Goal: Task Accomplishment & Management: Complete application form

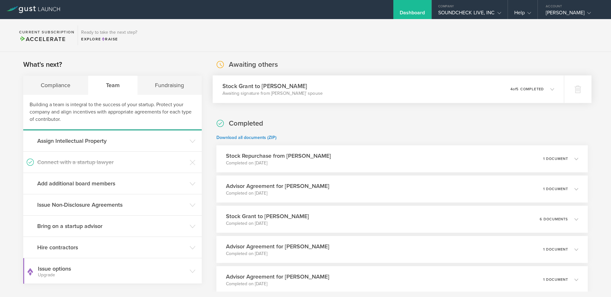
click at [438, 82] on div "Stock Grant to Nathanael Villegas Awaiting signature from Nathanael Villegas’ s…" at bounding box center [388, 89] width 351 height 28
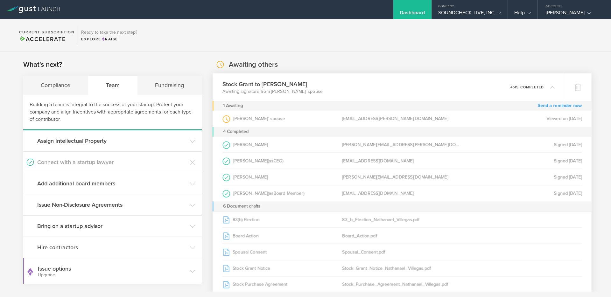
click at [544, 106] on link "Send a reminder now" at bounding box center [560, 106] width 44 height 10
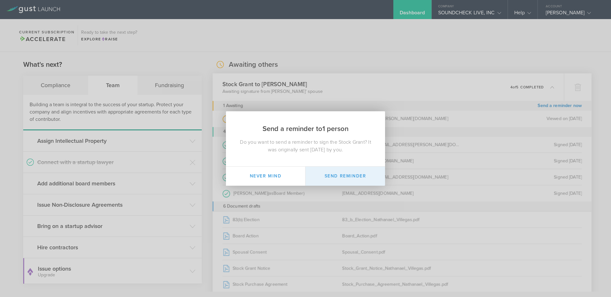
click at [347, 177] on button "Send Reminder" at bounding box center [346, 176] width 80 height 19
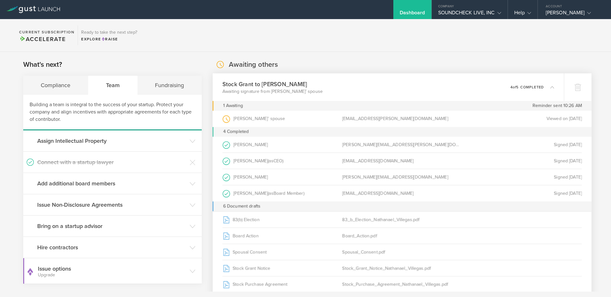
click at [533, 86] on p "4 of 5 completed" at bounding box center [527, 87] width 33 height 4
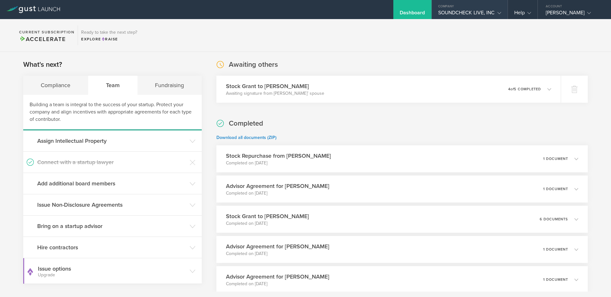
click at [473, 10] on div "SOUNDCHECK LIVE, INC" at bounding box center [469, 15] width 63 height 10
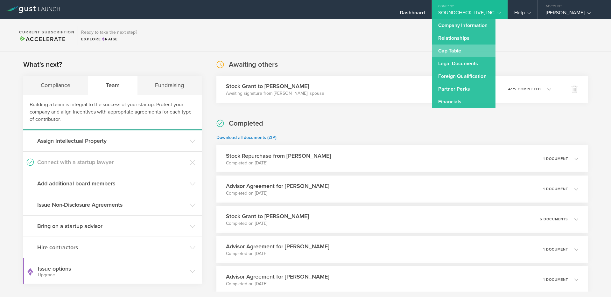
click at [463, 51] on link "Cap Table" at bounding box center [464, 51] width 64 height 13
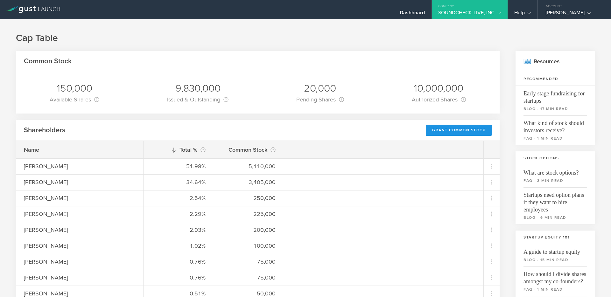
click at [440, 130] on div "Grant Common Stock" at bounding box center [459, 130] width 66 height 11
click at [451, 127] on div "Grant Common Stock" at bounding box center [459, 130] width 66 height 11
click at [445, 129] on div "Grant Common Stock" at bounding box center [459, 130] width 66 height 11
click at [439, 130] on div "Grant Common Stock" at bounding box center [459, 130] width 66 height 11
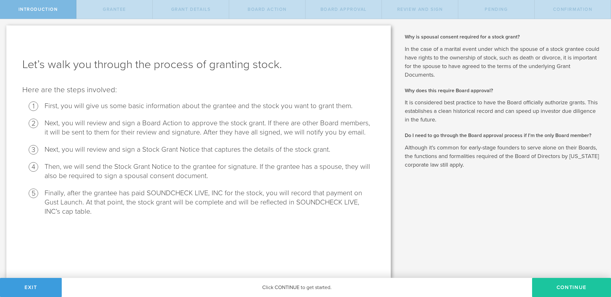
click at [565, 285] on button "Continue" at bounding box center [571, 287] width 79 height 19
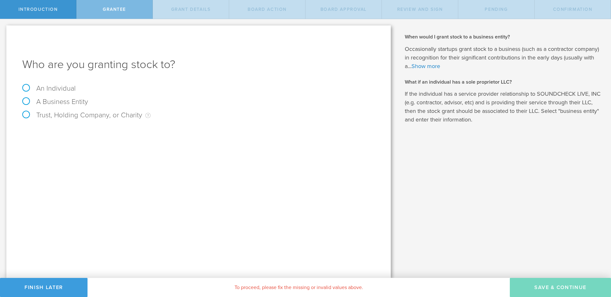
click at [58, 91] on label "An Individual" at bounding box center [48, 88] width 53 height 8
click at [4, 29] on input "An Individual" at bounding box center [2, 24] width 4 height 10
radio input "true"
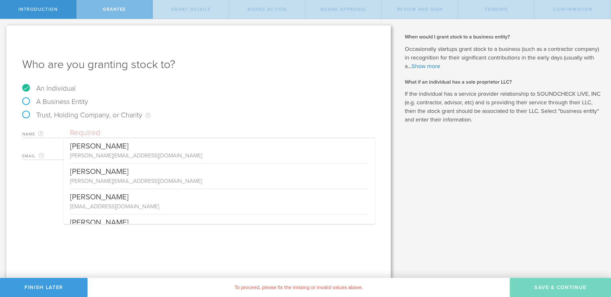
click at [90, 129] on input "text" at bounding box center [222, 133] width 305 height 10
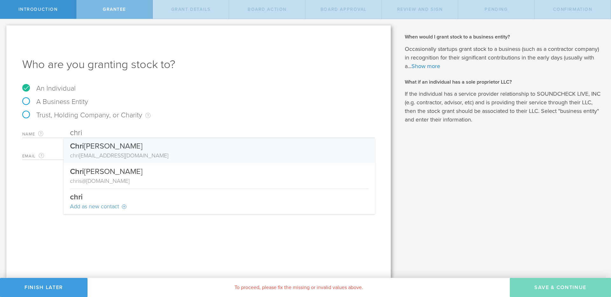
click at [194, 160] on div "Chri stian [PERSON_NAME] [EMAIL_ADDRESS][DOMAIN_NAME]" at bounding box center [219, 150] width 311 height 25
type input "[PERSON_NAME]"
type input "[EMAIL_ADDRESS][DOMAIN_NAME]"
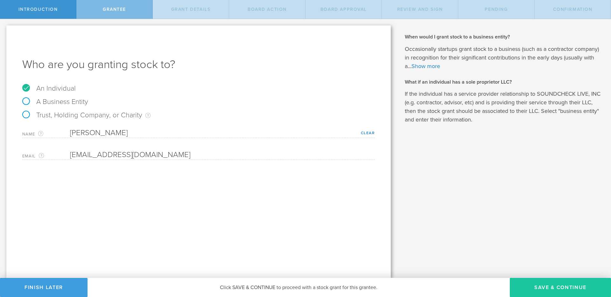
click at [539, 287] on button "Save & Continue" at bounding box center [560, 287] width 101 height 19
type input "48"
type input "12"
select select "none"
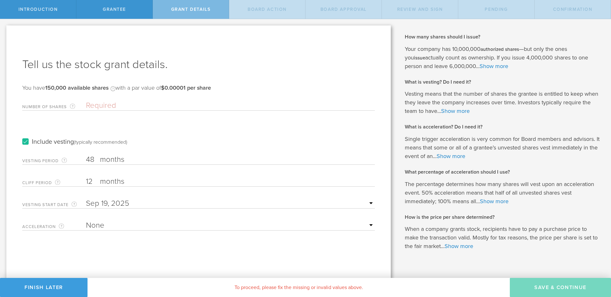
click at [122, 106] on input "Number of Shares The total amount of stock the company is granting to this reci…" at bounding box center [230, 106] width 289 height 10
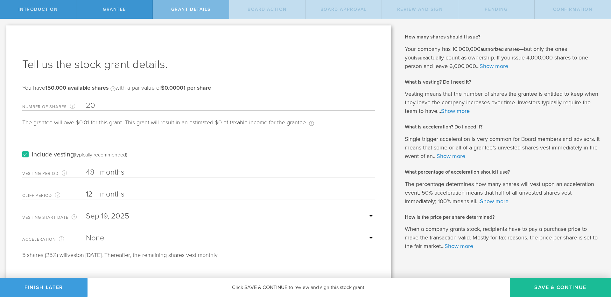
type input "2"
type input "1"
type input "10,000"
click at [96, 165] on div "Vesting Period The total number of months until vesting is complete. 48 months …" at bounding box center [198, 171] width 353 height 13
click at [91, 169] on input "48" at bounding box center [230, 173] width 289 height 10
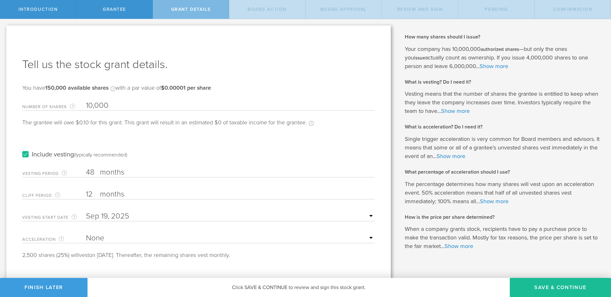
click at [91, 169] on input "48" at bounding box center [230, 173] width 289 height 10
type input "24"
click at [93, 191] on input "12" at bounding box center [230, 195] width 289 height 10
click at [91, 194] on input "12" at bounding box center [230, 195] width 289 height 10
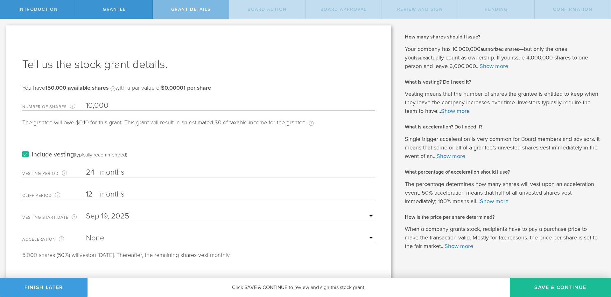
click at [91, 194] on input "12" at bounding box center [230, 195] width 289 height 10
type input "3"
click at [164, 166] on div "Vesting Period The total number of months until vesting is complete. 24 months …" at bounding box center [198, 171] width 353 height 13
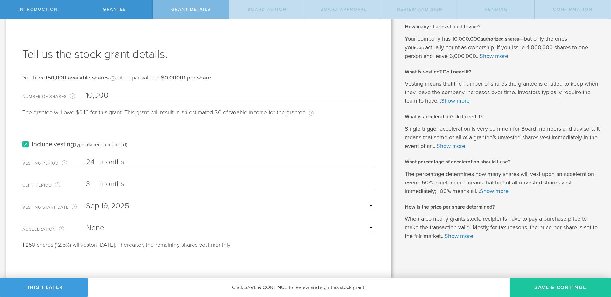
click at [557, 292] on button "Save & Continue" at bounding box center [560, 287] width 101 height 19
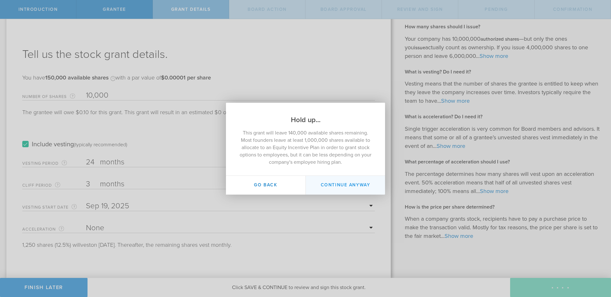
click at [345, 190] on button "Continue Anyway" at bounding box center [346, 185] width 80 height 19
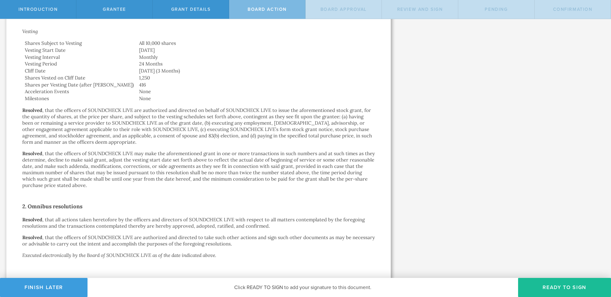
scroll to position [304, 0]
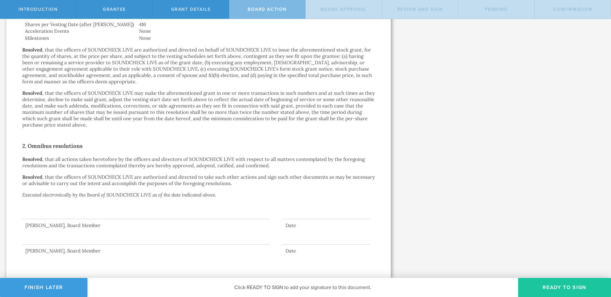
click at [553, 287] on button "Ready to Sign" at bounding box center [564, 287] width 93 height 19
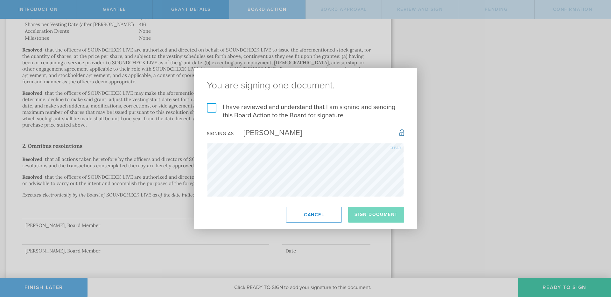
click at [249, 111] on label "I have reviewed and understand that I am signing and sending this Board Action …" at bounding box center [305, 111] width 197 height 17
click at [0, 0] on input "I have reviewed and understand that I am signing and sending this Board Action …" at bounding box center [0, 0] width 0 height 0
click at [375, 215] on button "Sign Document" at bounding box center [376, 215] width 56 height 16
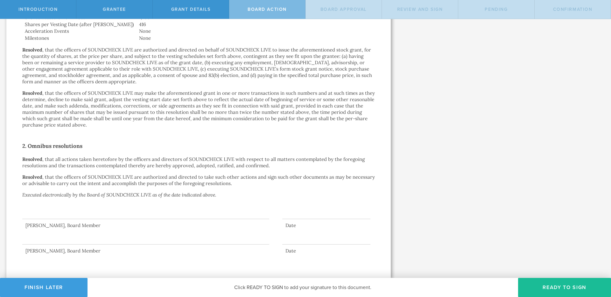
scroll to position [0, 0]
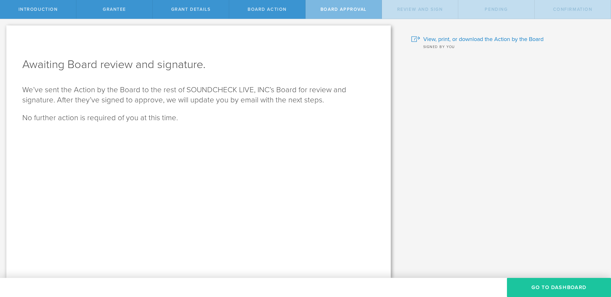
click at [551, 288] on button "Go To Dashboard" at bounding box center [559, 287] width 104 height 19
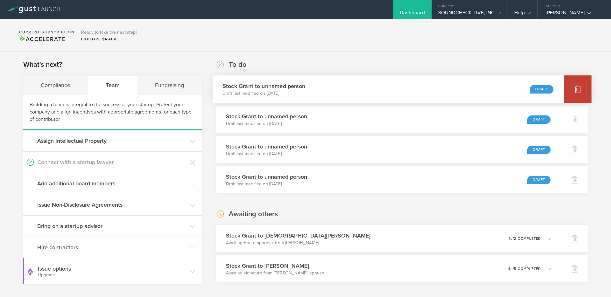
click at [574, 89] on icon at bounding box center [578, 89] width 8 height 8
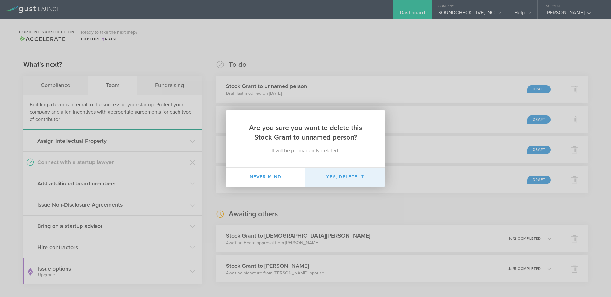
click at [342, 179] on button "Yes, delete it" at bounding box center [346, 177] width 80 height 19
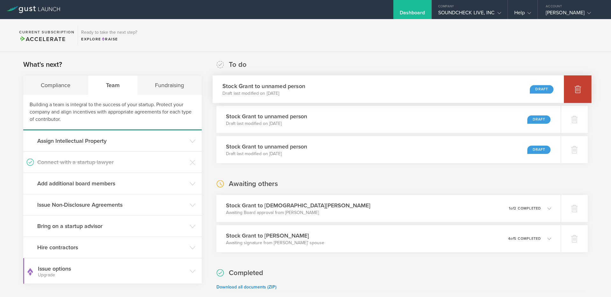
click at [573, 92] on div at bounding box center [578, 89] width 28 height 28
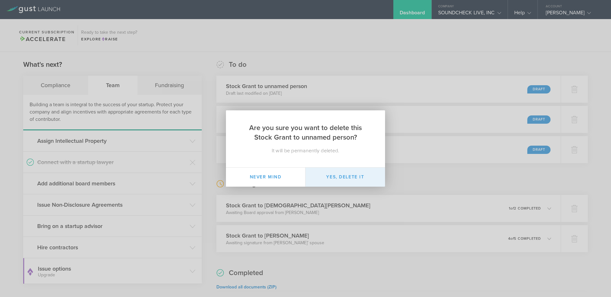
click at [352, 180] on button "Yes, delete it" at bounding box center [346, 177] width 80 height 19
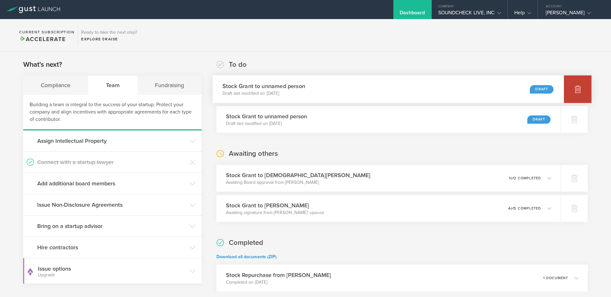
click at [575, 92] on icon at bounding box center [578, 89] width 8 height 8
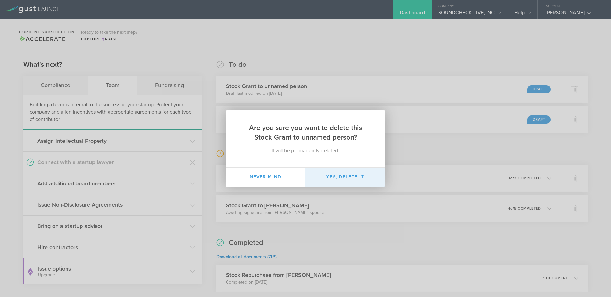
click at [377, 176] on button "Yes, delete it" at bounding box center [346, 177] width 80 height 19
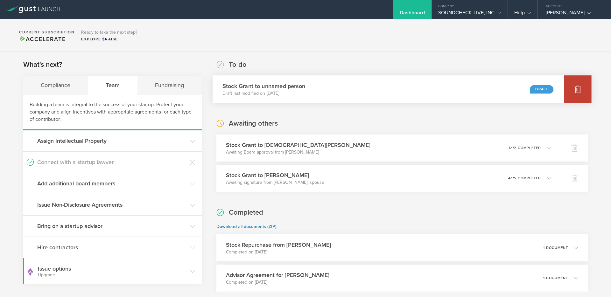
click at [571, 90] on div at bounding box center [578, 89] width 28 height 28
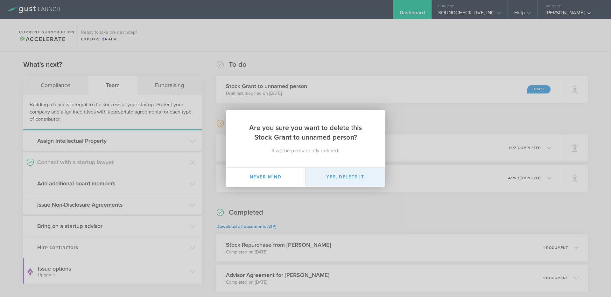
click at [370, 178] on button "Yes, delete it" at bounding box center [346, 177] width 80 height 19
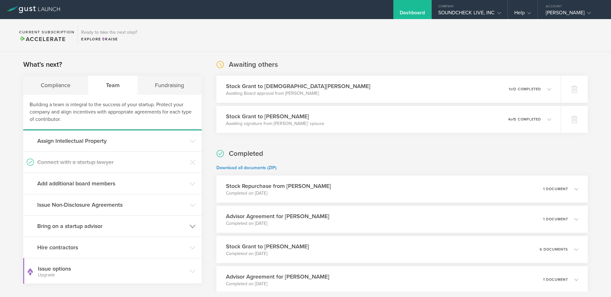
click at [106, 225] on h3 "Bring on a startup advisor" at bounding box center [111, 226] width 149 height 8
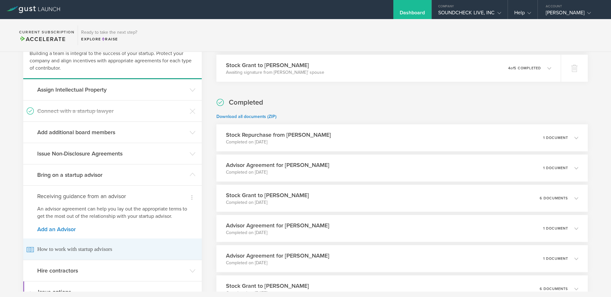
scroll to position [56, 0]
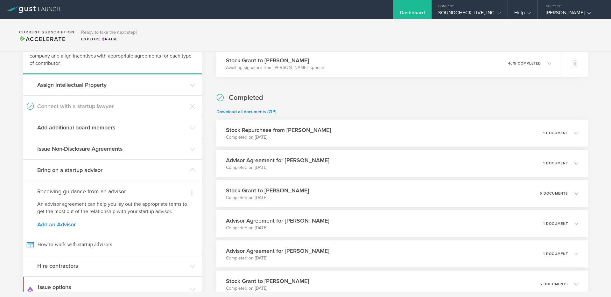
click at [60, 226] on link "Add an Advisor" at bounding box center [112, 225] width 151 height 6
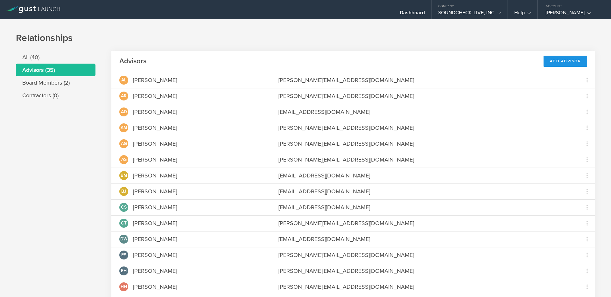
click at [564, 60] on div "Add Advisor" at bounding box center [566, 61] width 44 height 11
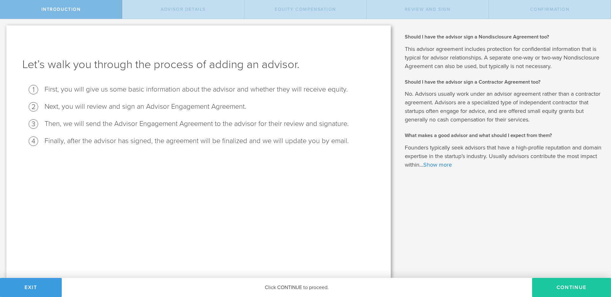
click at [545, 283] on button "Continue" at bounding box center [571, 287] width 79 height 19
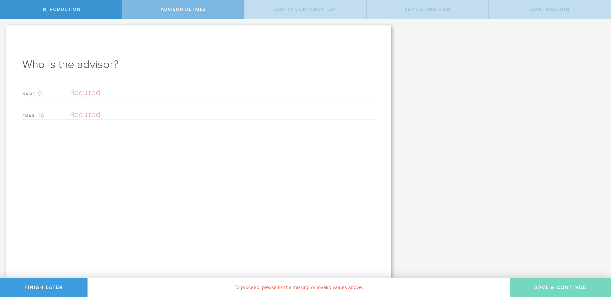
click at [193, 93] on input "text" at bounding box center [222, 93] width 305 height 10
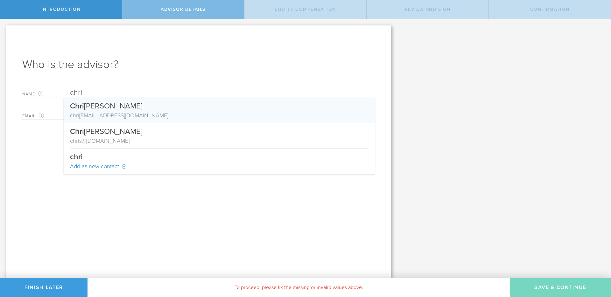
click at [179, 113] on div "chri stian@bandstandpresents.com" at bounding box center [219, 115] width 299 height 8
type input "[PERSON_NAME]"
type input "[EMAIL_ADDRESS][DOMAIN_NAME]"
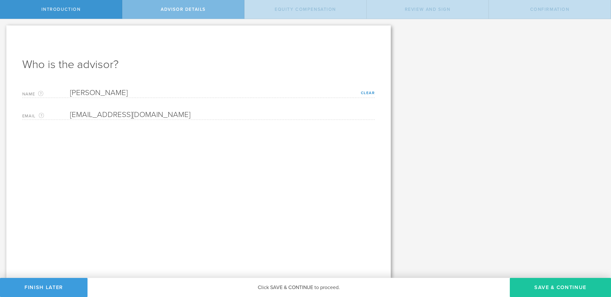
click at [553, 285] on button "Save & Continue" at bounding box center [560, 287] width 101 height 19
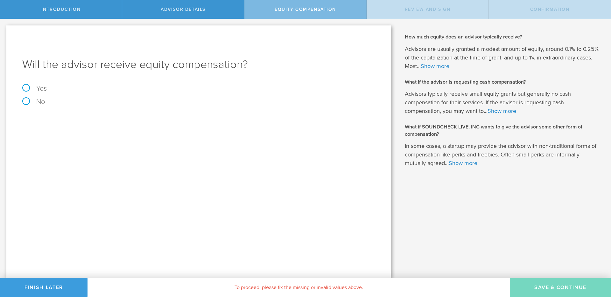
click at [26, 101] on label "No" at bounding box center [198, 101] width 353 height 7
click at [4, 29] on input "No" at bounding box center [2, 24] width 4 height 10
radio input "true"
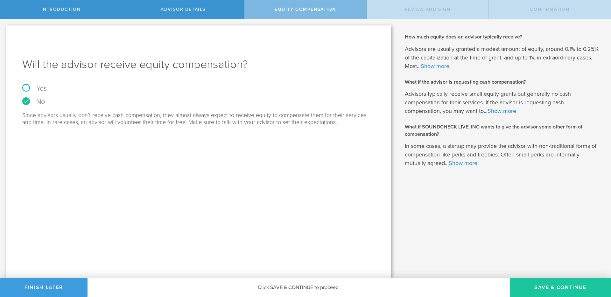
click at [546, 284] on button "Save & Continue" at bounding box center [560, 287] width 101 height 19
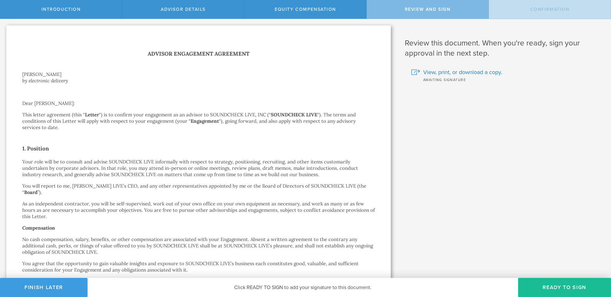
click at [546, 284] on button "Ready to Sign" at bounding box center [564, 287] width 93 height 19
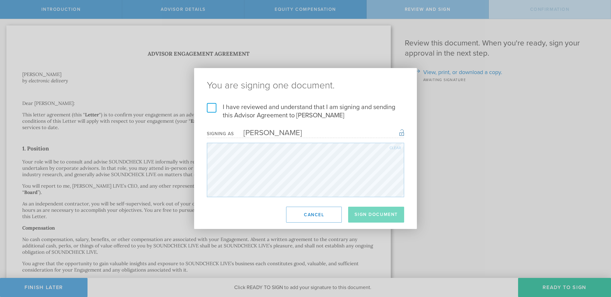
click at [287, 107] on label "I have reviewed and understand that I am signing and sending this Advisor Agree…" at bounding box center [305, 111] width 197 height 17
click at [0, 0] on input "I have reviewed and understand that I am signing and sending this Advisor Agree…" at bounding box center [0, 0] width 0 height 0
click at [369, 211] on button "Sign Document" at bounding box center [376, 215] width 56 height 16
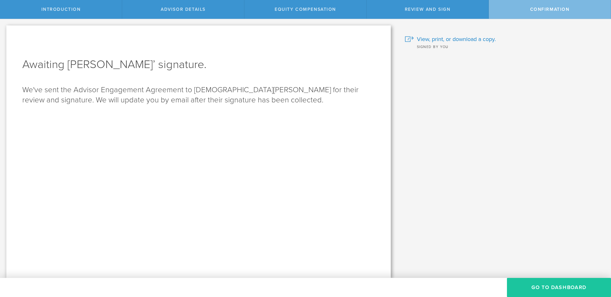
click at [561, 286] on button "Go To Dashboard" at bounding box center [559, 287] width 104 height 19
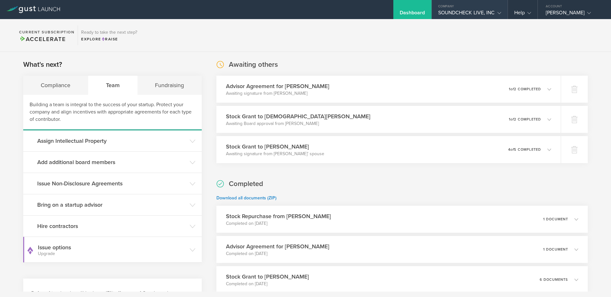
click at [495, 15] on gust-icon at bounding box center [498, 13] width 6 height 6
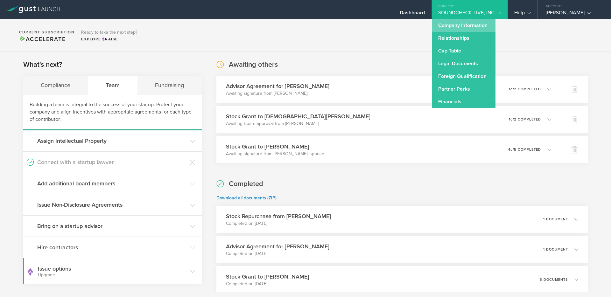
click at [458, 28] on link "Company Information" at bounding box center [464, 25] width 64 height 13
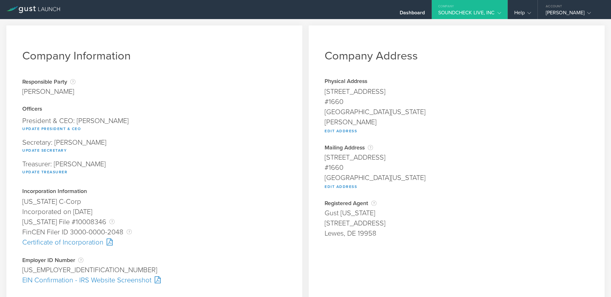
click at [50, 11] on icon at bounding box center [33, 9] width 54 height 7
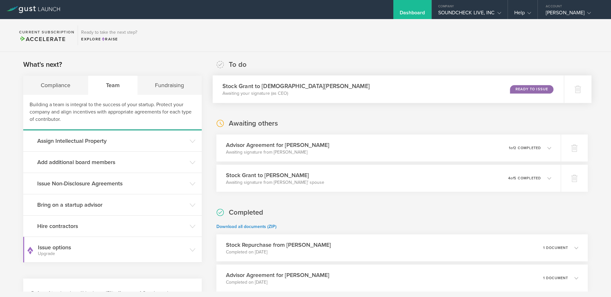
click at [535, 91] on div "Ready to Issue" at bounding box center [531, 89] width 43 height 9
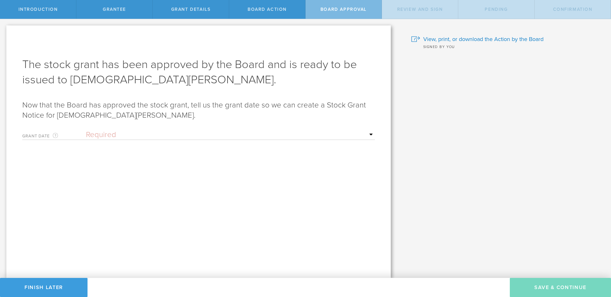
click at [249, 141] on form "Grant Date This is the date on which the recipient is granted the stock. This d…" at bounding box center [198, 170] width 353 height 86
click at [242, 134] on select "Required Upon grantee's signature A specific date" at bounding box center [230, 135] width 289 height 10
select select "uponGranteeSignature"
click at [86, 130] on select "Required Upon grantee's signature A specific date" at bounding box center [230, 135] width 289 height 10
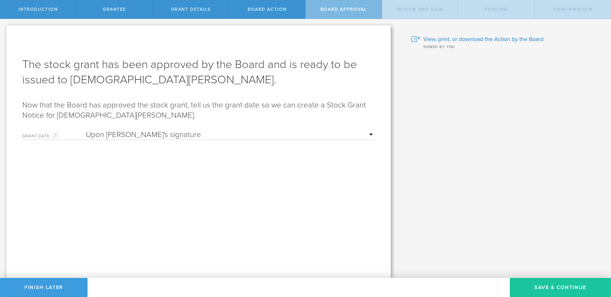
click at [553, 282] on button "Save & Continue" at bounding box center [560, 287] width 101 height 19
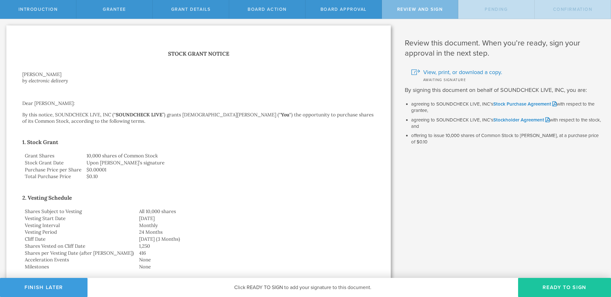
click at [565, 285] on button "Ready to Sign" at bounding box center [564, 287] width 93 height 19
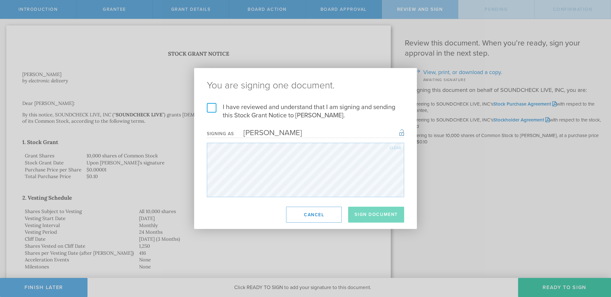
click at [253, 110] on label "I have reviewed and understand that I am signing and sending this Stock Grant N…" at bounding box center [305, 111] width 197 height 17
click at [0, 0] on input "I have reviewed and understand that I am signing and sending this Stock Grant N…" at bounding box center [0, 0] width 0 height 0
click at [379, 219] on button "Sign Document" at bounding box center [376, 215] width 56 height 16
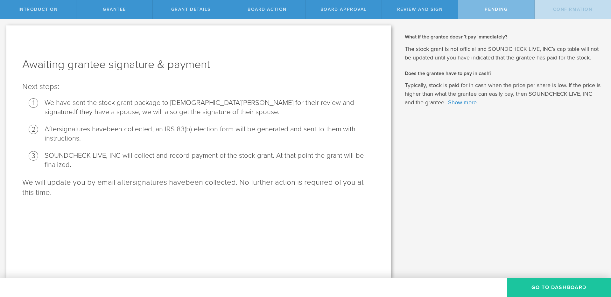
click at [544, 285] on button "Go To Dashboard" at bounding box center [559, 287] width 104 height 19
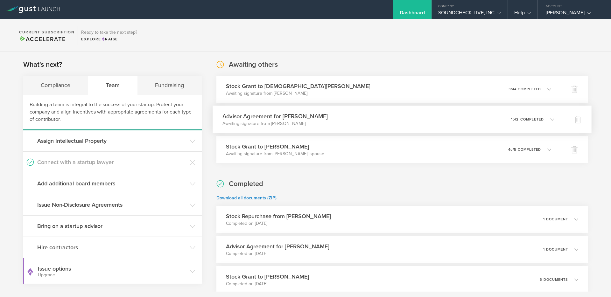
click at [414, 126] on div "Advisor Agreement for [PERSON_NAME] Awaiting signature from [PERSON_NAME] 0 und…" at bounding box center [388, 120] width 351 height 28
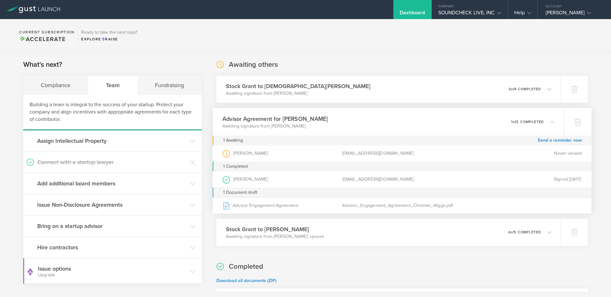
click at [414, 126] on div "Advisor Agreement for [PERSON_NAME] Awaiting signature from [PERSON_NAME] 0 und…" at bounding box center [388, 122] width 351 height 28
